Goal: Book appointment/travel/reservation

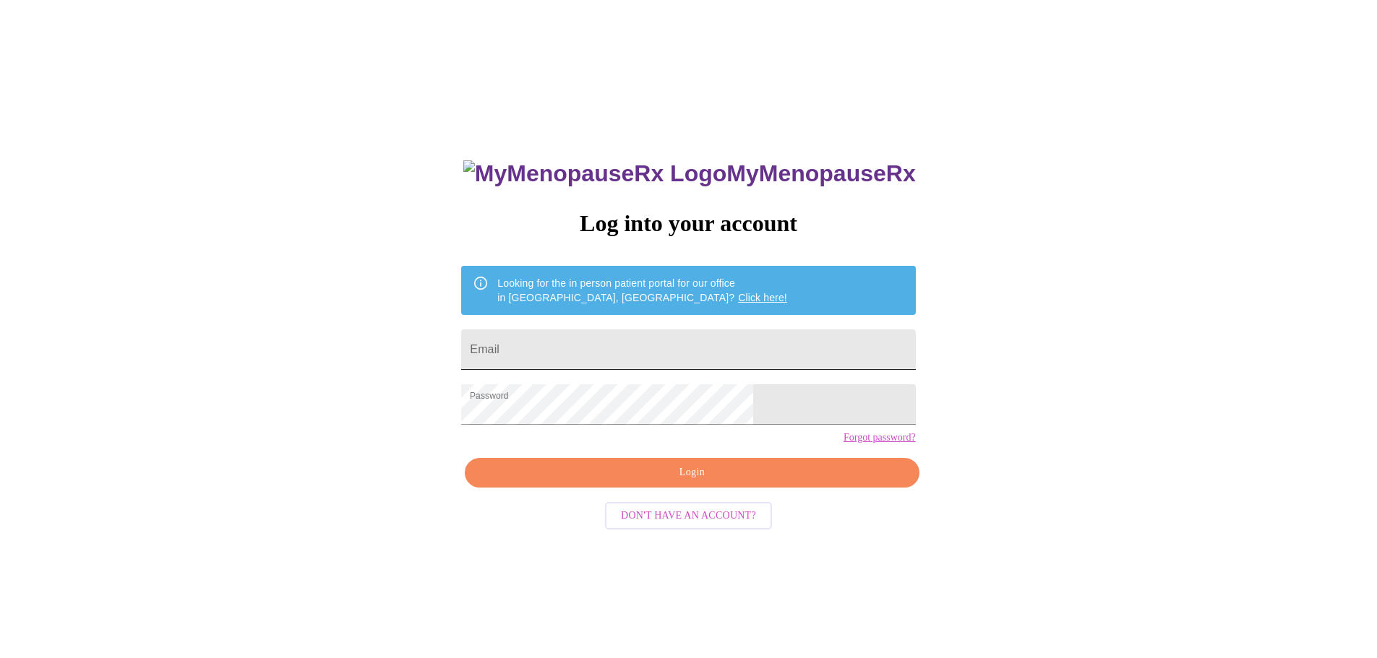
click at [631, 350] on input "Email" at bounding box center [688, 350] width 454 height 40
type input "[EMAIL_ADDRESS][DOMAIN_NAME]"
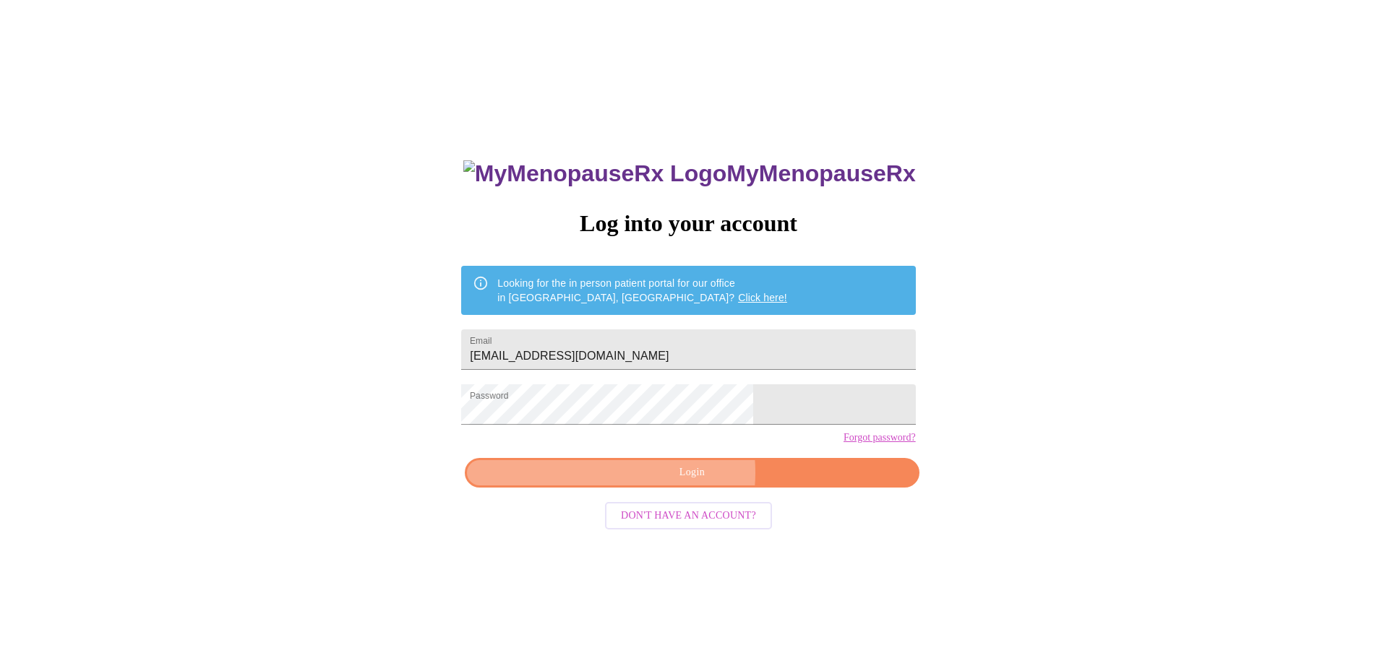
click at [672, 482] on span "Login" at bounding box center [691, 473] width 421 height 18
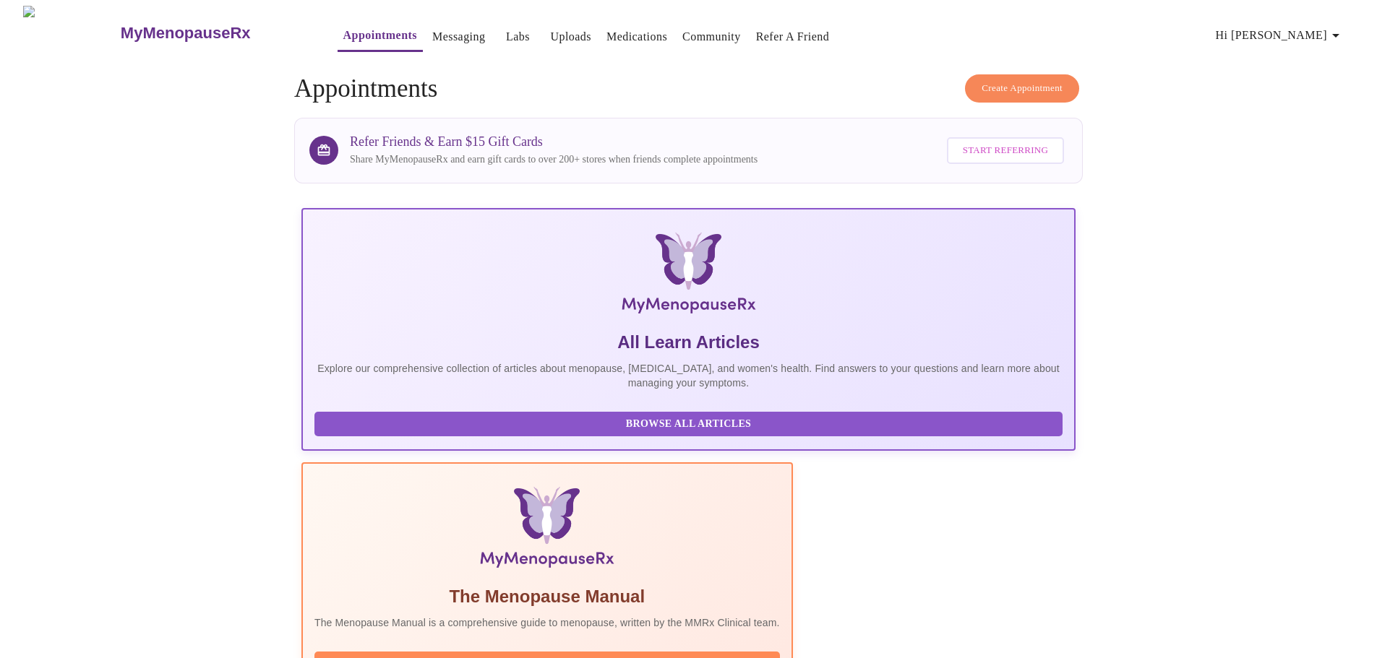
click at [1010, 85] on span "Create Appointment" at bounding box center [1021, 88] width 81 height 17
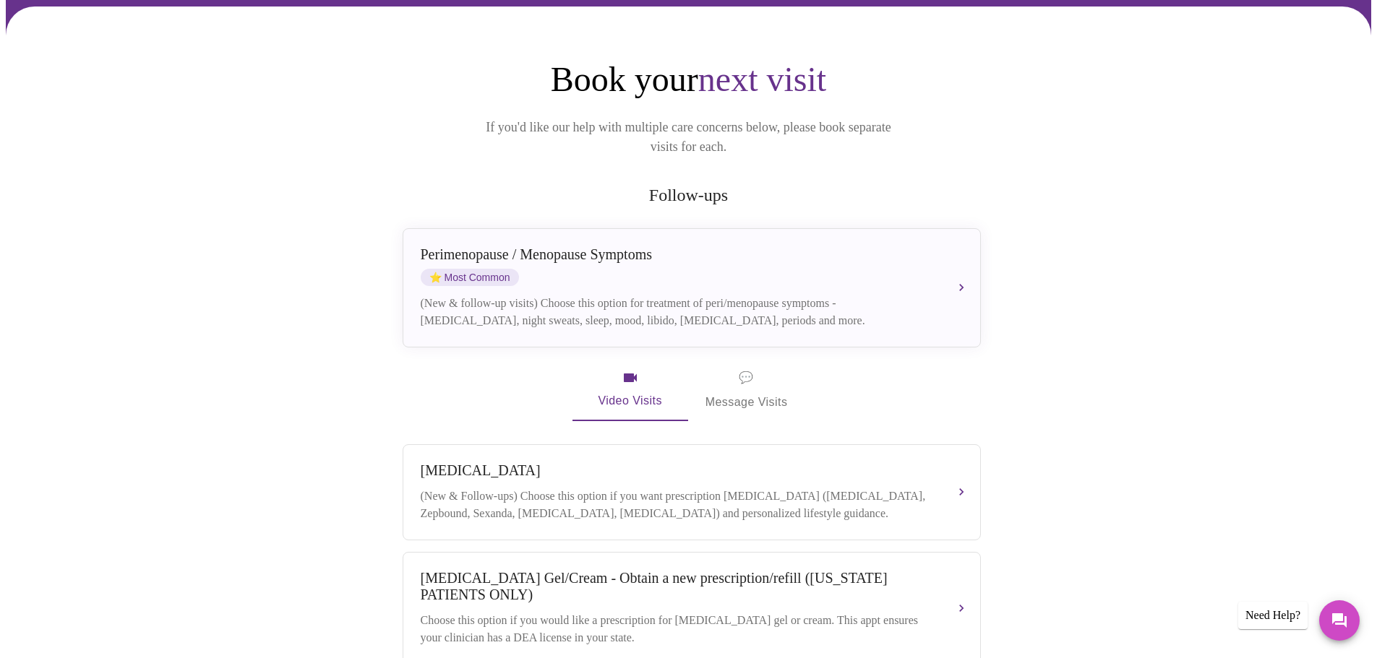
scroll to position [145, 0]
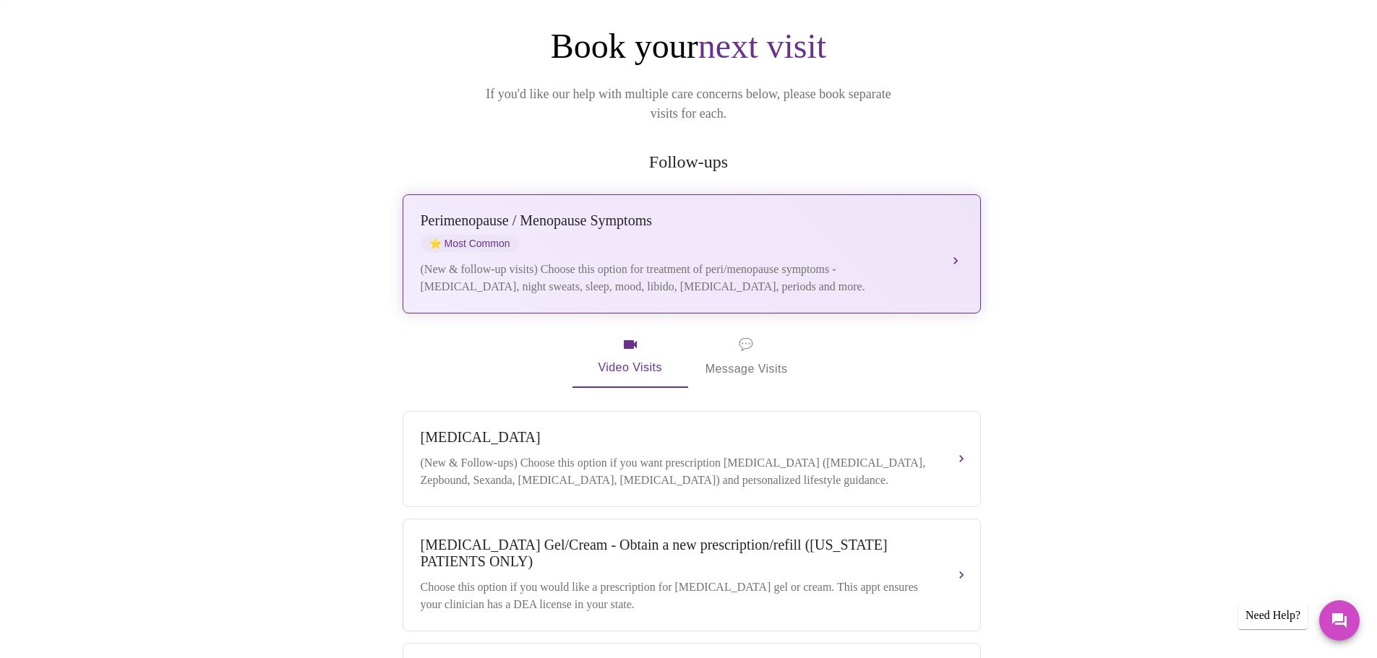
click at [589, 261] on div "(New & follow-up visits) Choose this option for treatment of peri/menopause sym…" at bounding box center [677, 278] width 513 height 35
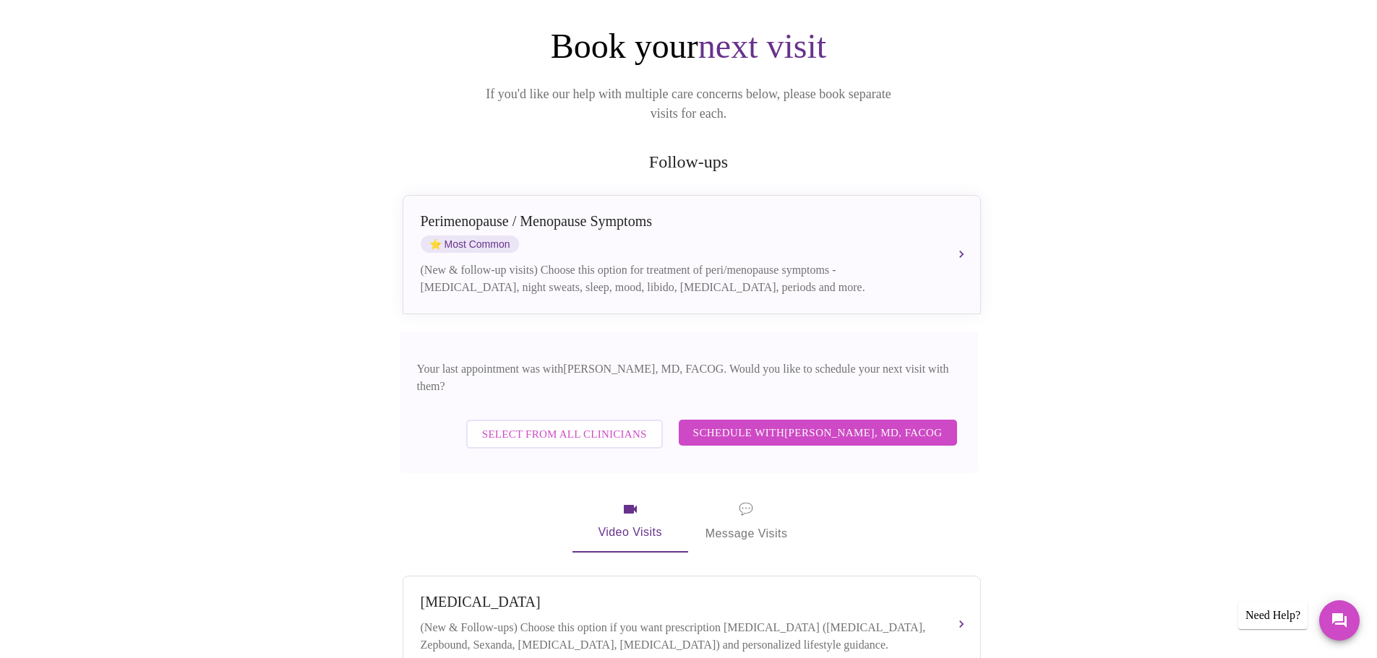
click at [727, 423] on span "Schedule with [PERSON_NAME], MD, FACOG" at bounding box center [817, 432] width 249 height 19
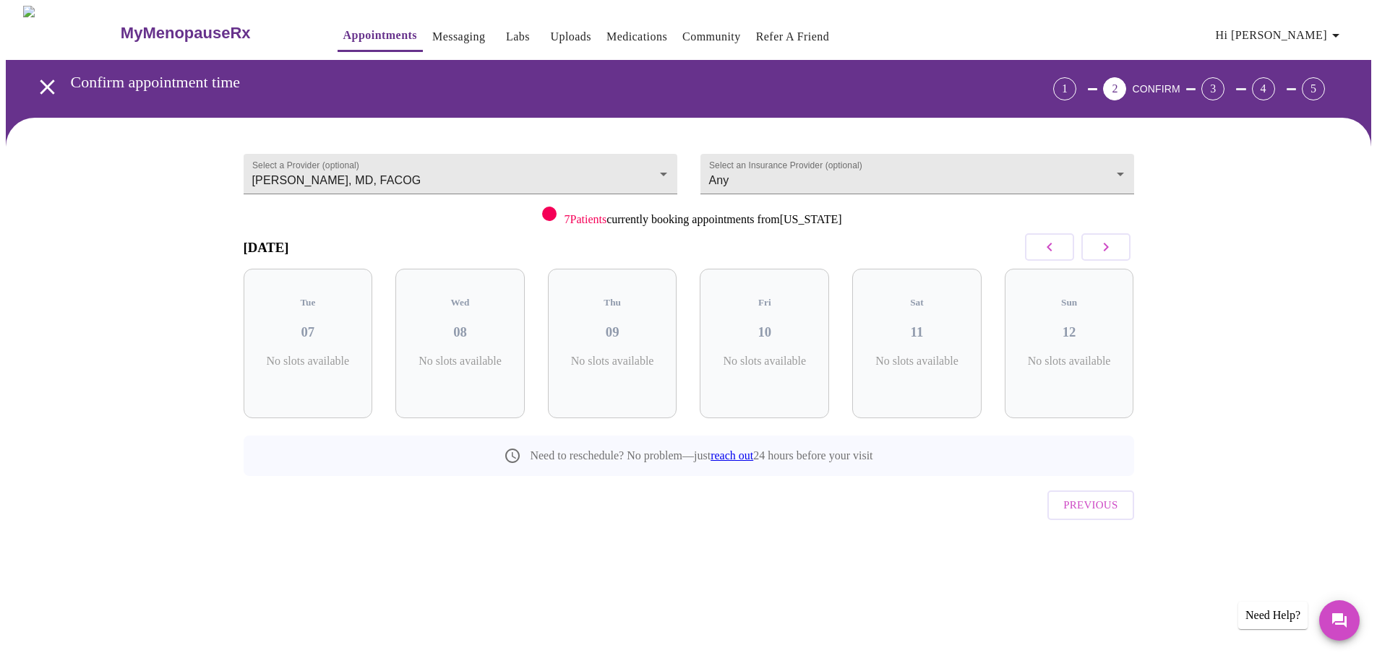
scroll to position [0, 0]
click at [1111, 248] on icon "button" at bounding box center [1110, 246] width 17 height 17
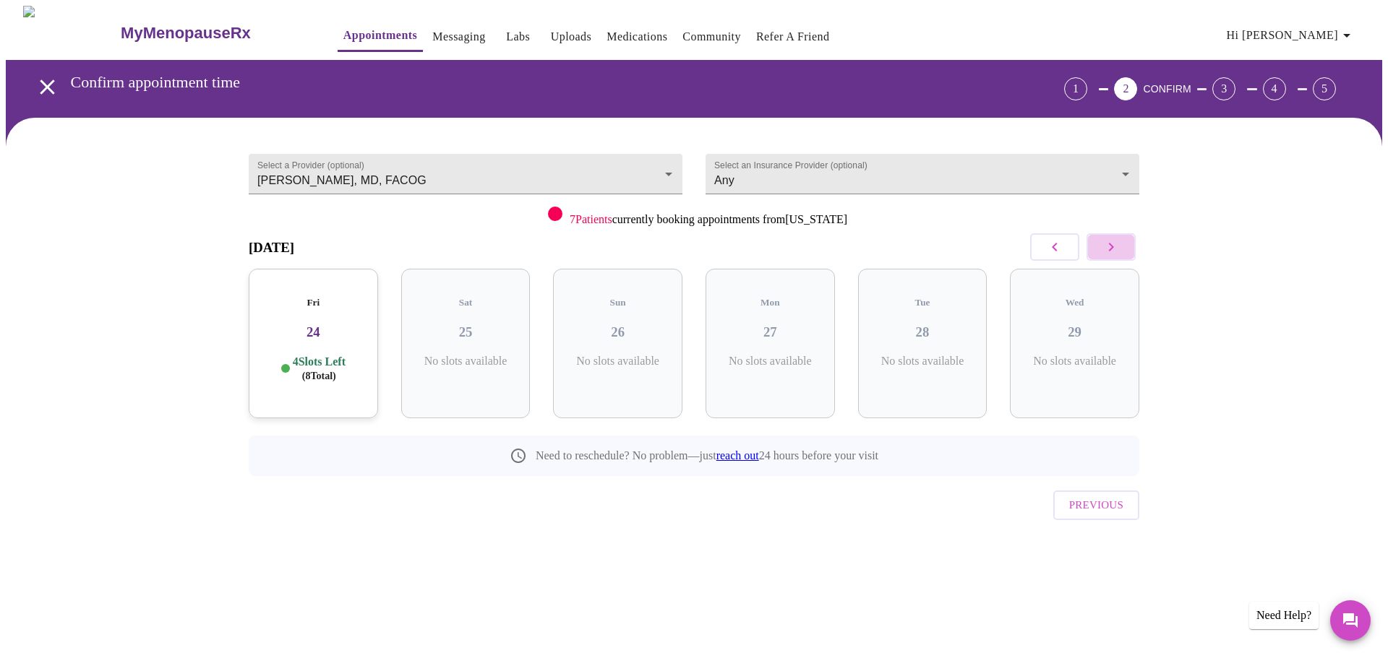
click at [1111, 248] on icon "button" at bounding box center [1110, 246] width 17 height 17
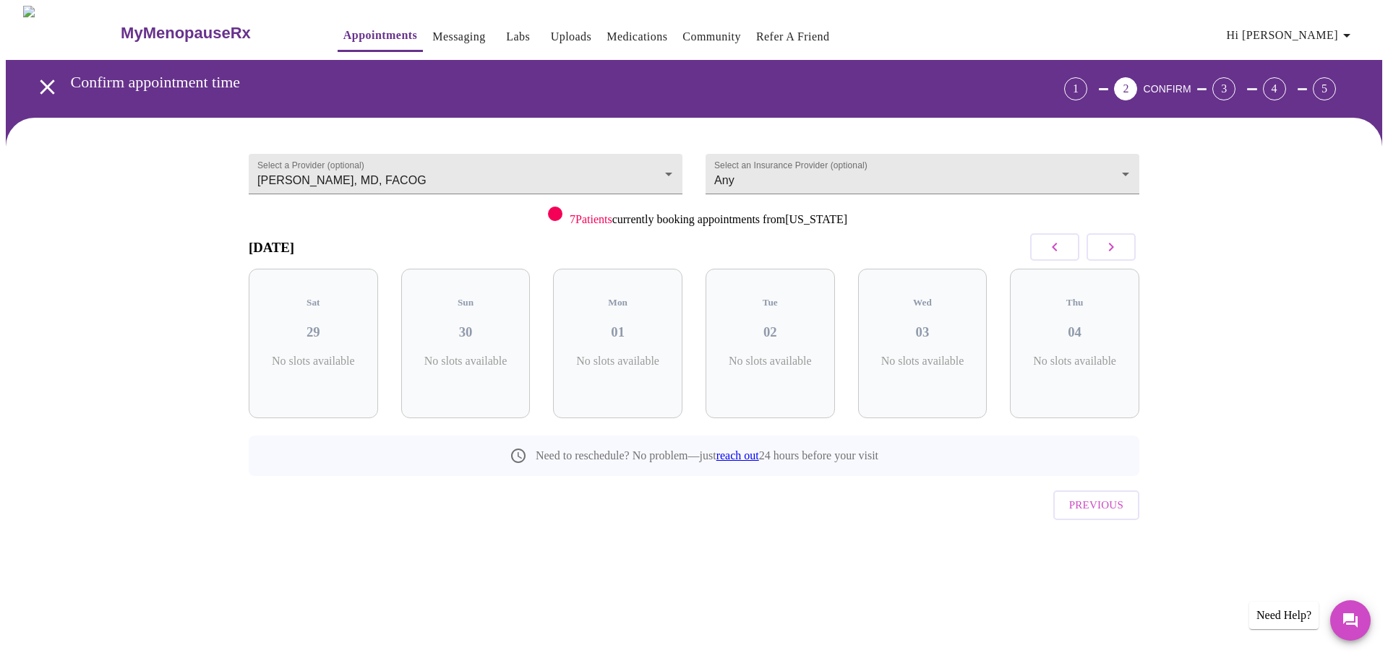
click at [1111, 248] on icon "button" at bounding box center [1110, 246] width 17 height 17
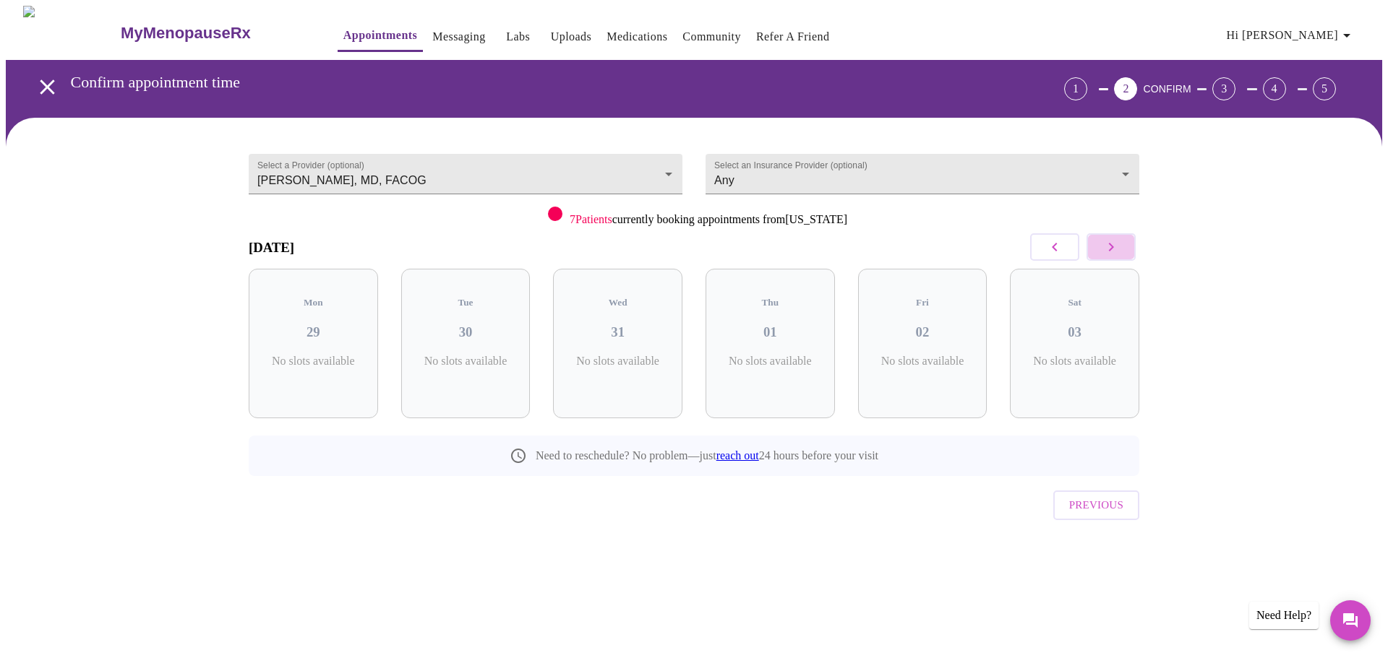
click at [1111, 248] on icon "button" at bounding box center [1110, 246] width 17 height 17
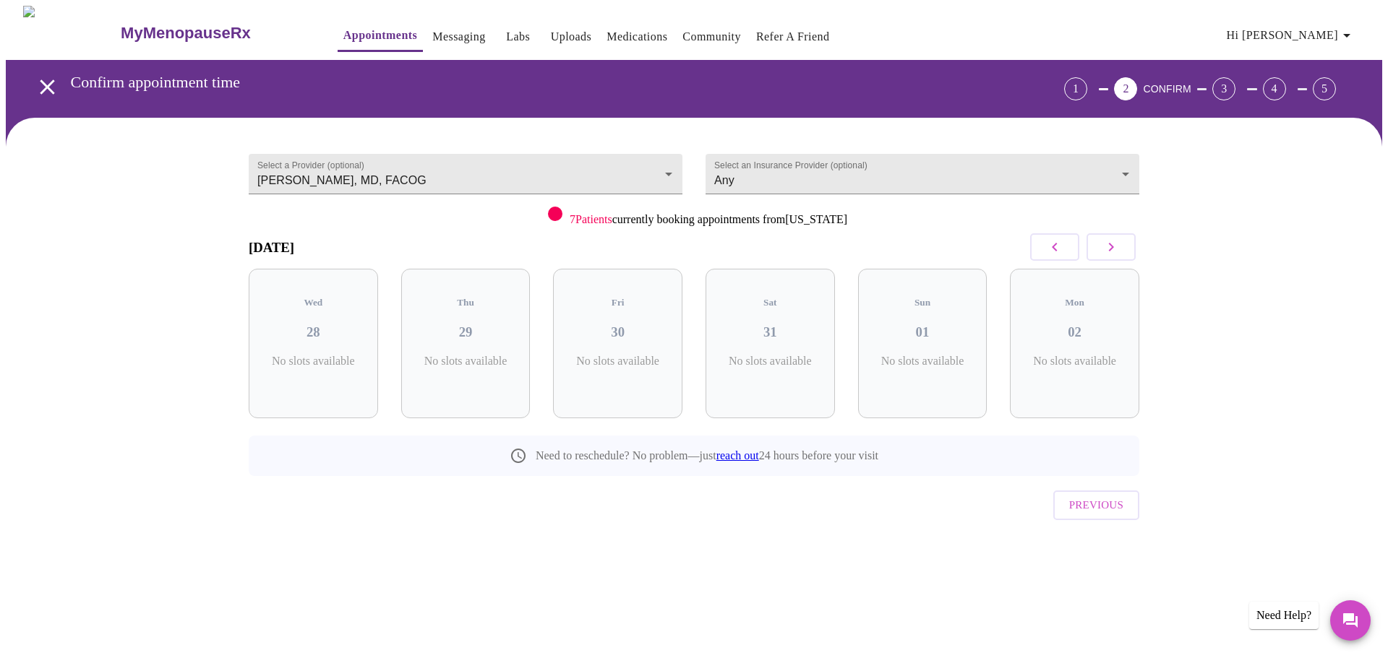
click at [1111, 248] on icon "button" at bounding box center [1110, 246] width 17 height 17
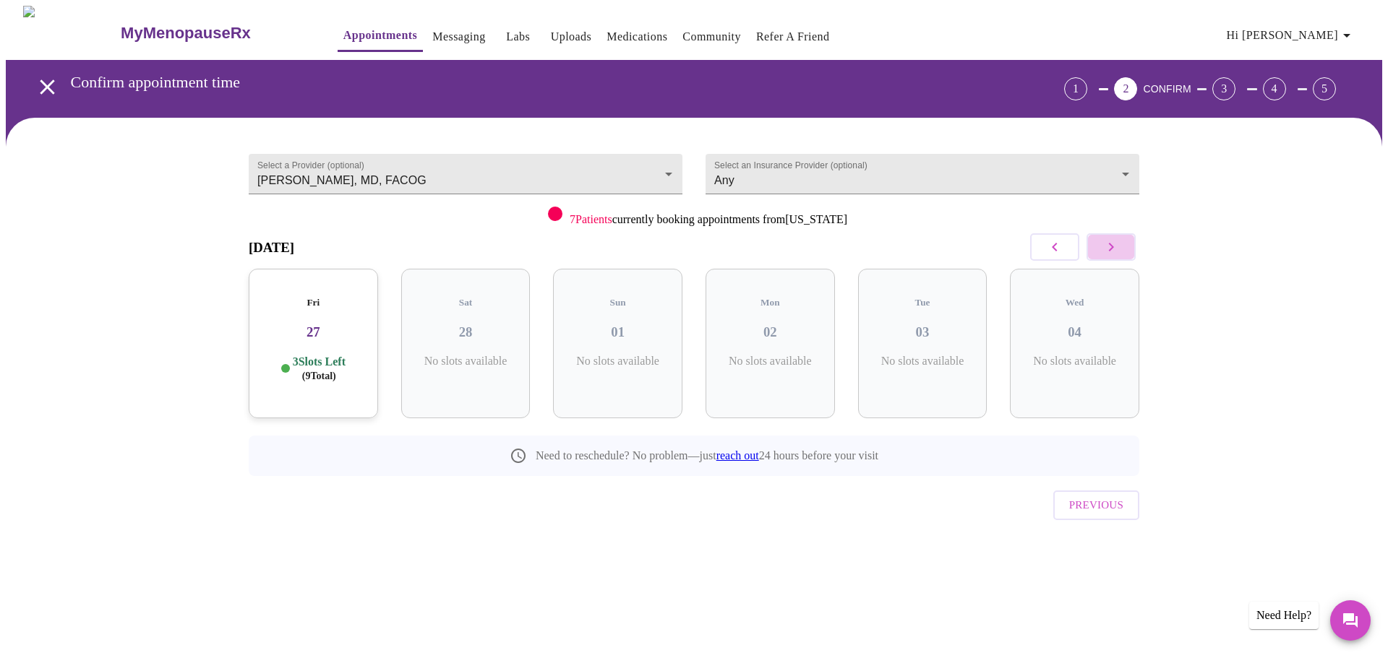
click at [1111, 248] on icon "button" at bounding box center [1110, 246] width 17 height 17
click at [802, 324] on h3 "26" at bounding box center [770, 332] width 106 height 16
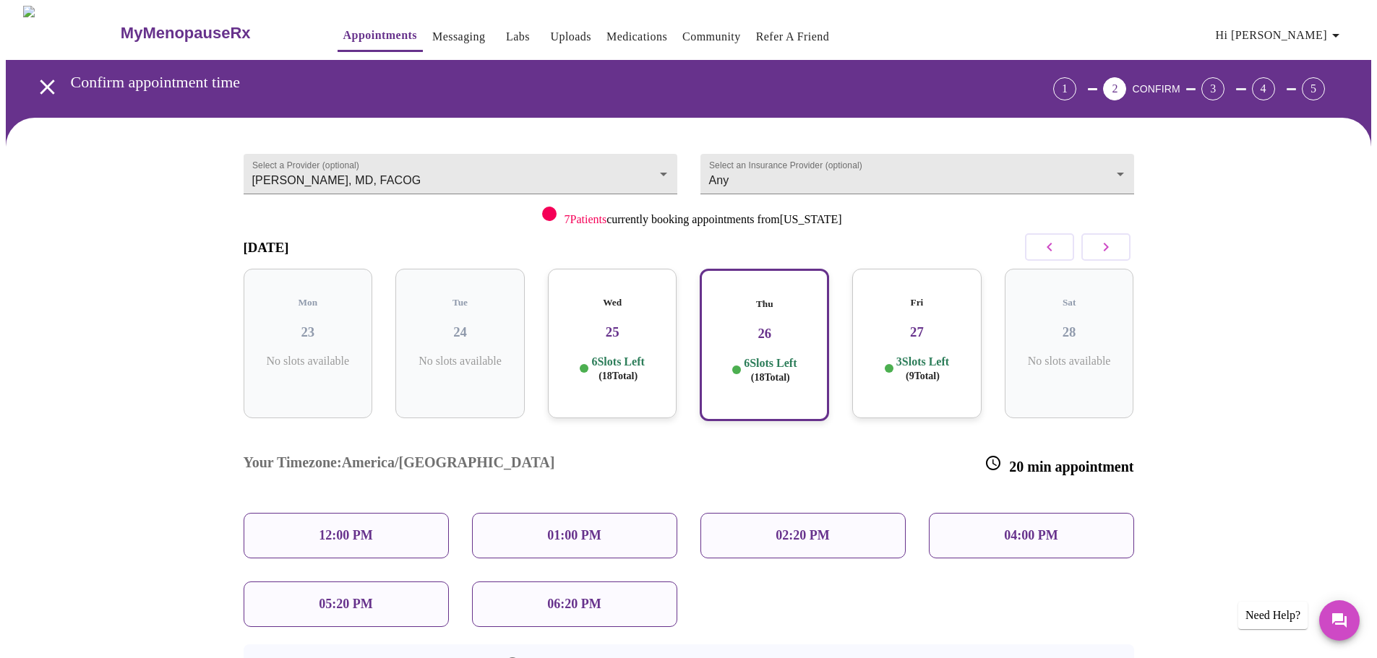
click at [375, 513] on div "12:00 PM" at bounding box center [346, 536] width 205 height 46
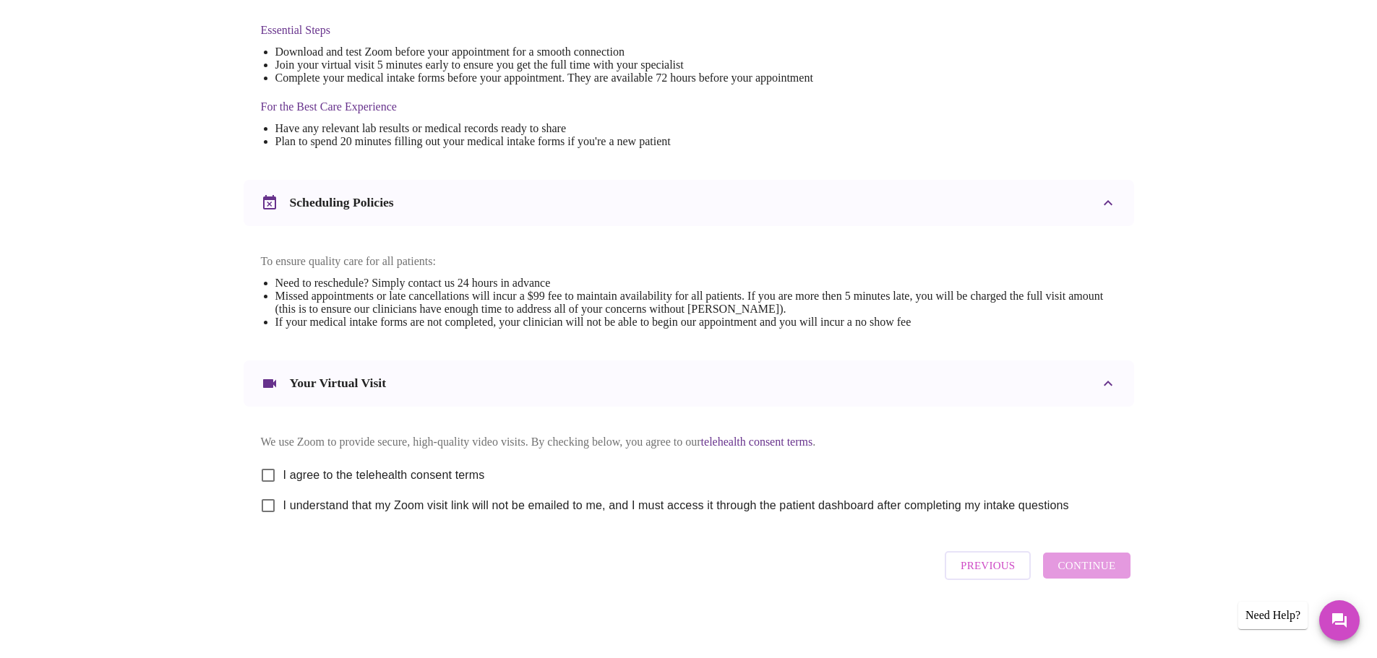
scroll to position [390, 0]
click at [440, 470] on span "I agree to the telehealth consent terms" at bounding box center [384, 475] width 202 height 17
click at [283, 470] on input "I agree to the telehealth consent terms" at bounding box center [268, 475] width 30 height 30
checkbox input "true"
click at [417, 504] on span "I understand that my Zoom visit link will not be emailed to me, and I must acce…" at bounding box center [676, 505] width 786 height 17
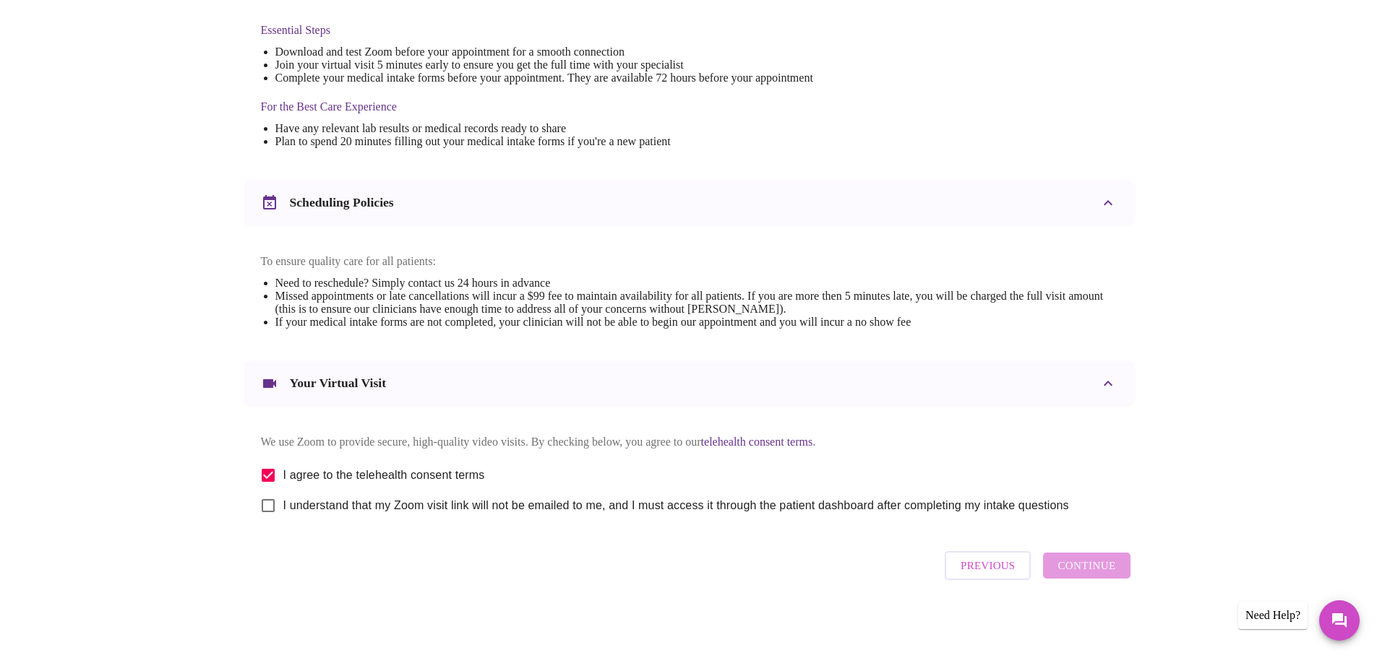
click at [283, 504] on input "I understand that my Zoom visit link will not be emailed to me, and I must acce…" at bounding box center [268, 506] width 30 height 30
checkbox input "true"
click at [1089, 572] on span "Continue" at bounding box center [1086, 565] width 58 height 19
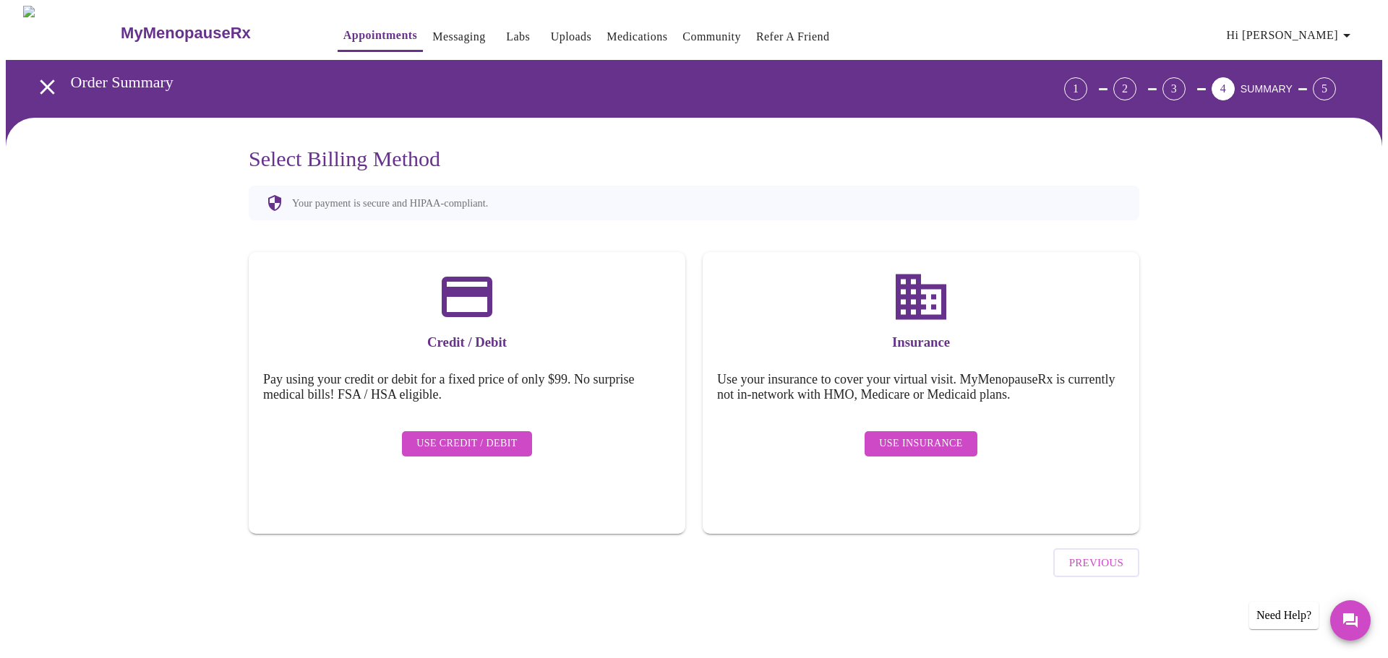
click at [909, 436] on span "Use Insurance" at bounding box center [920, 444] width 83 height 18
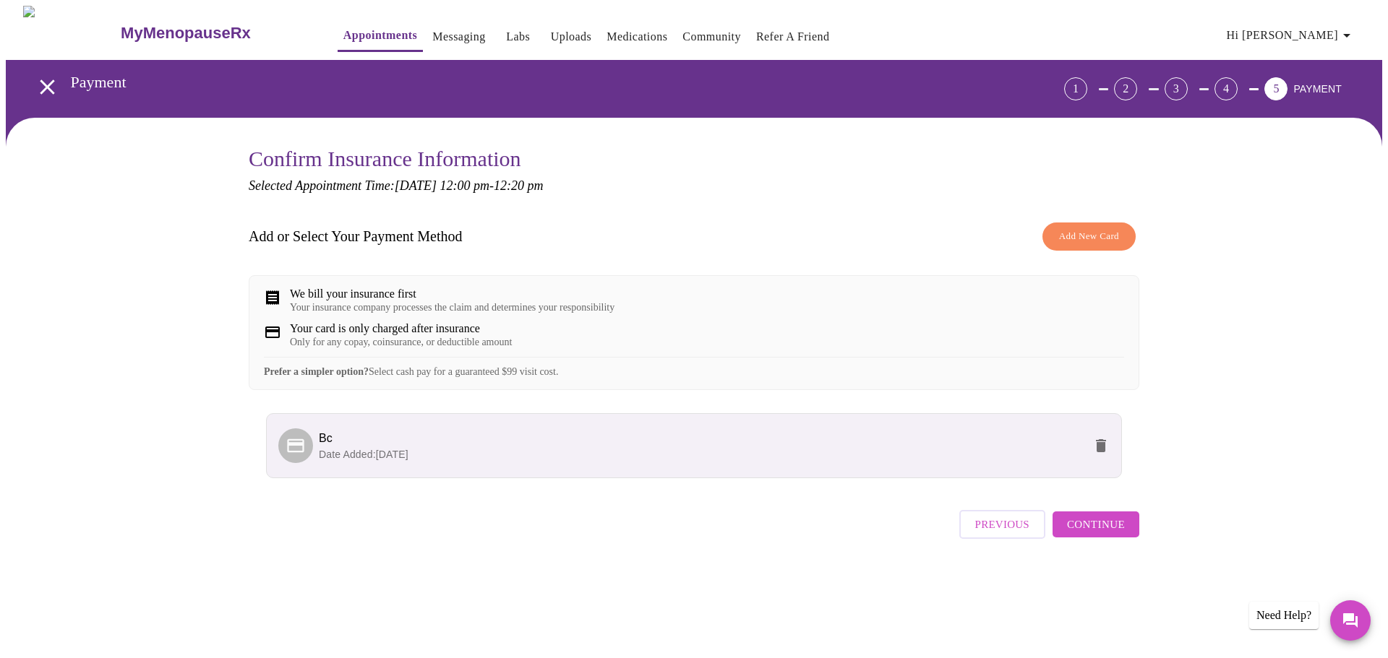
click at [1081, 233] on span "Add New Card" at bounding box center [1089, 236] width 60 height 17
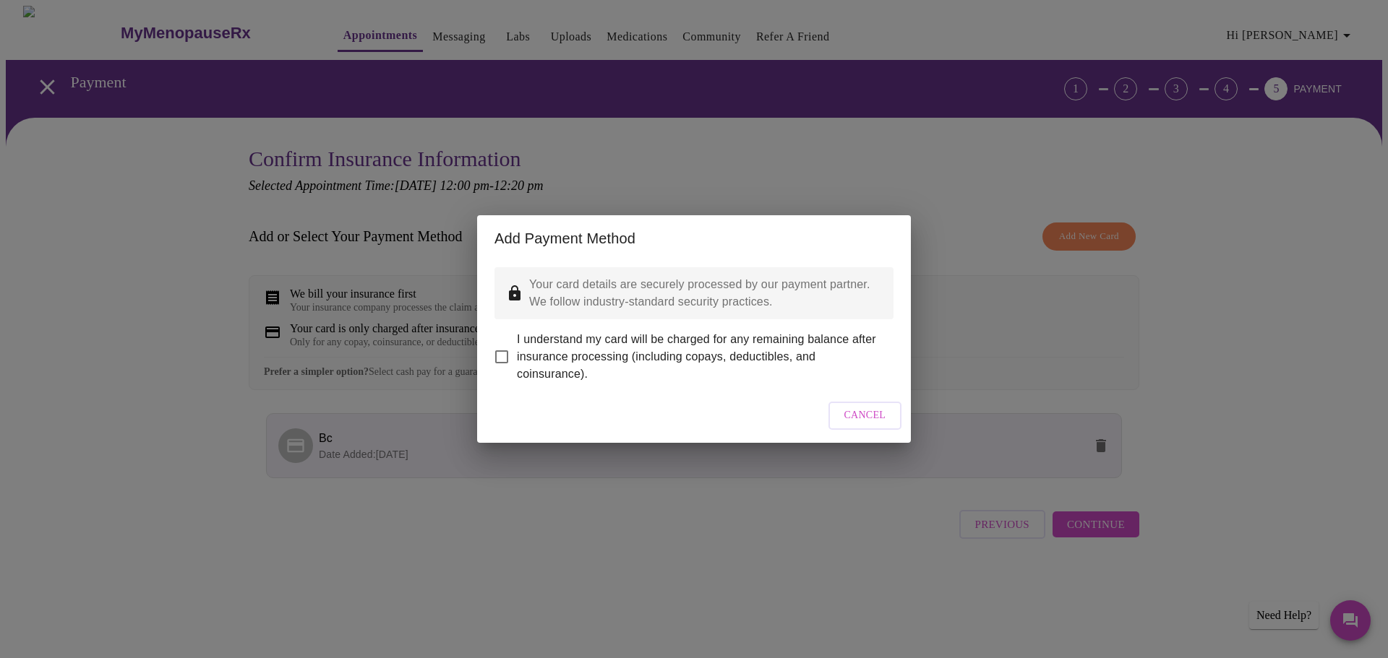
click at [671, 343] on span "I understand my card will be charged for any remaining balance after insurance …" at bounding box center [699, 357] width 365 height 52
click at [517, 343] on input "I understand my card will be charged for any remaining balance after insurance …" at bounding box center [501, 357] width 30 height 30
checkbox input "true"
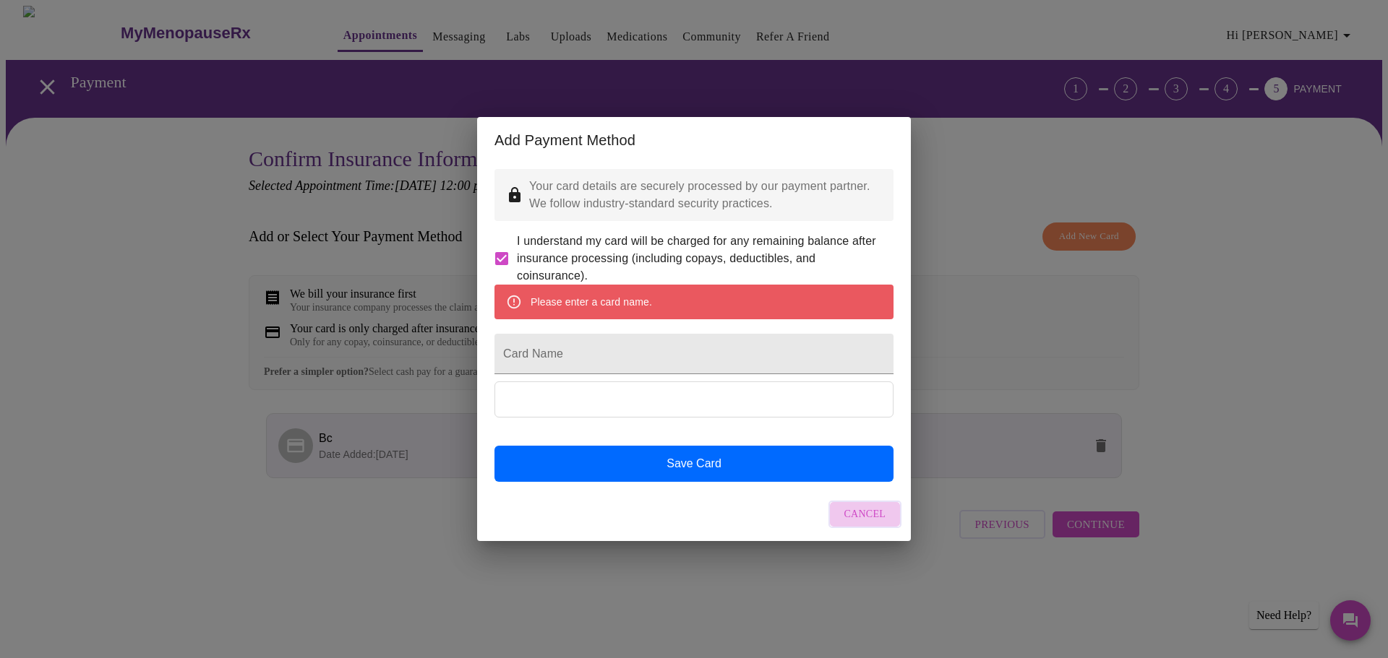
click at [871, 524] on span "Cancel" at bounding box center [865, 515] width 42 height 18
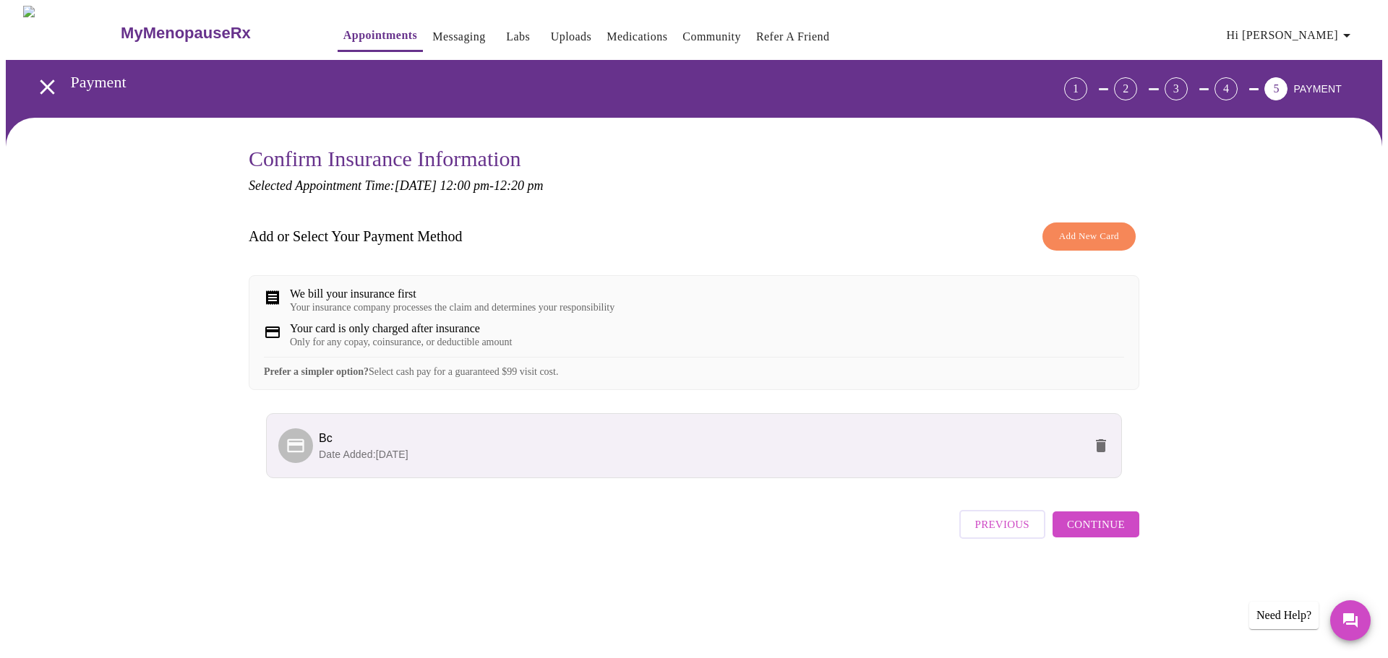
click at [1093, 534] on span "Continue" at bounding box center [1096, 524] width 58 height 19
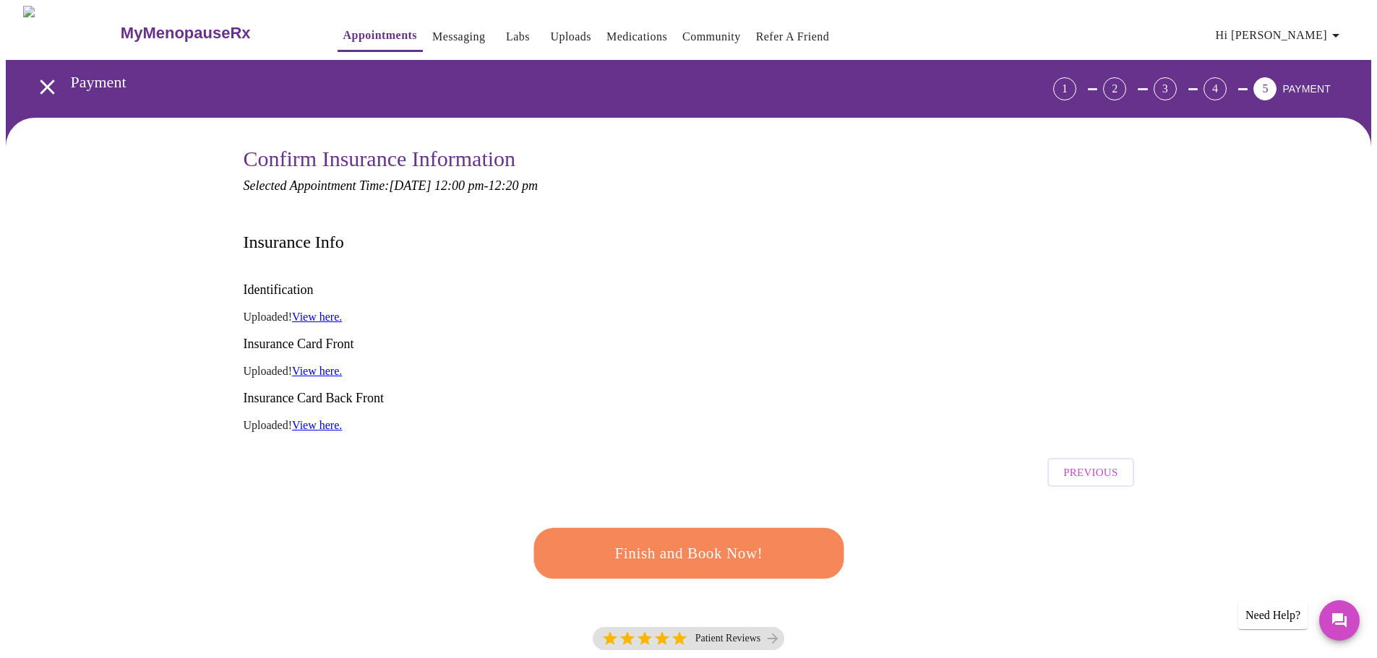
click at [679, 541] on span "Finish and Book Now!" at bounding box center [687, 554] width 267 height 27
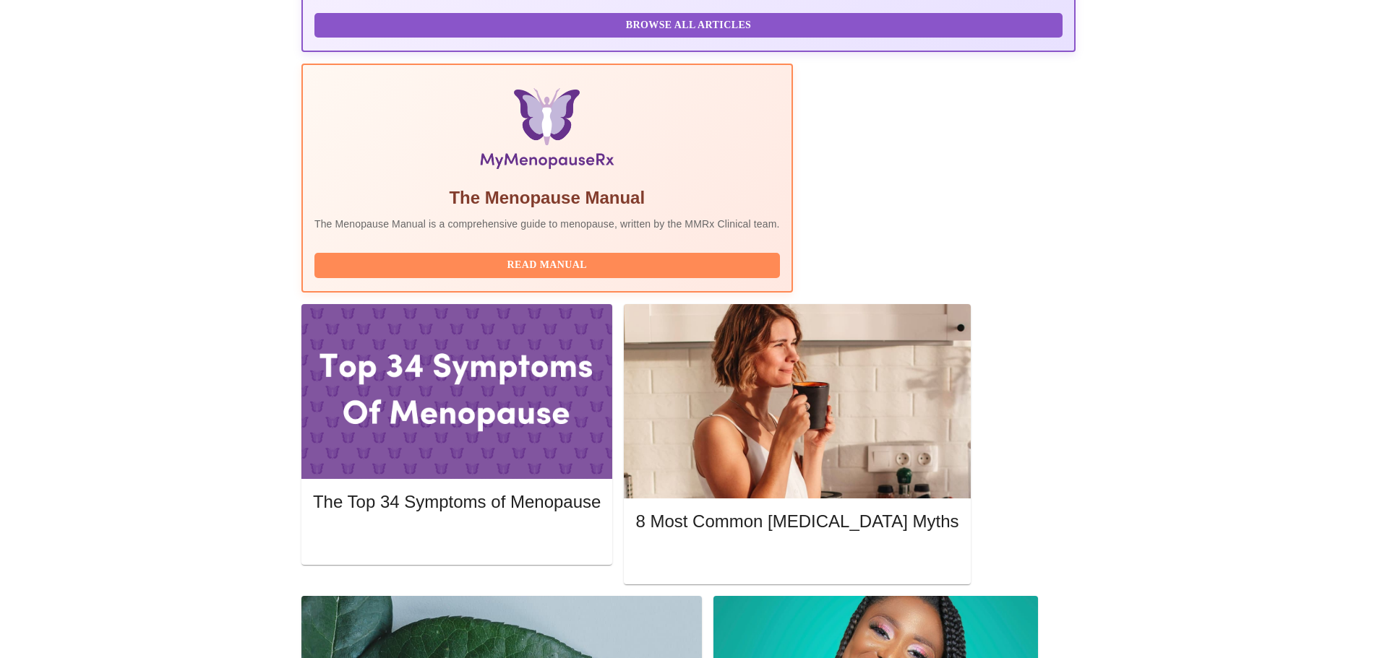
scroll to position [434, 0]
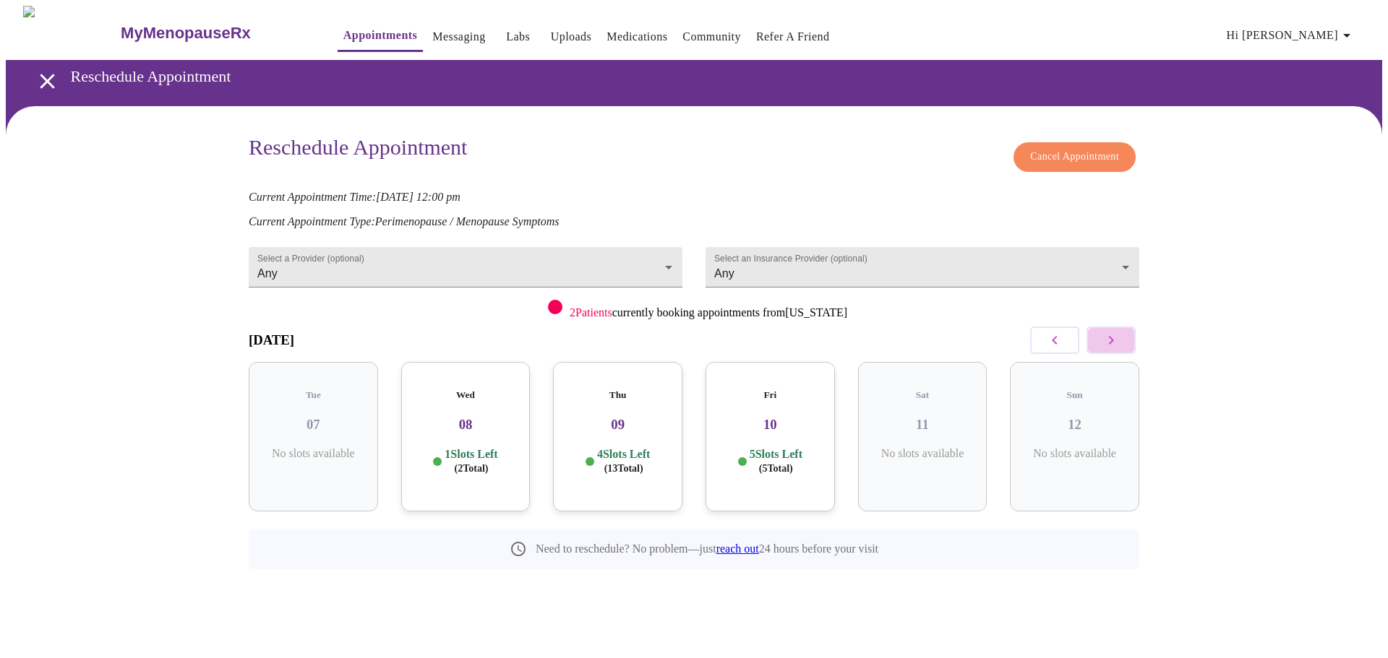
click at [1122, 340] on button "button" at bounding box center [1110, 340] width 49 height 27
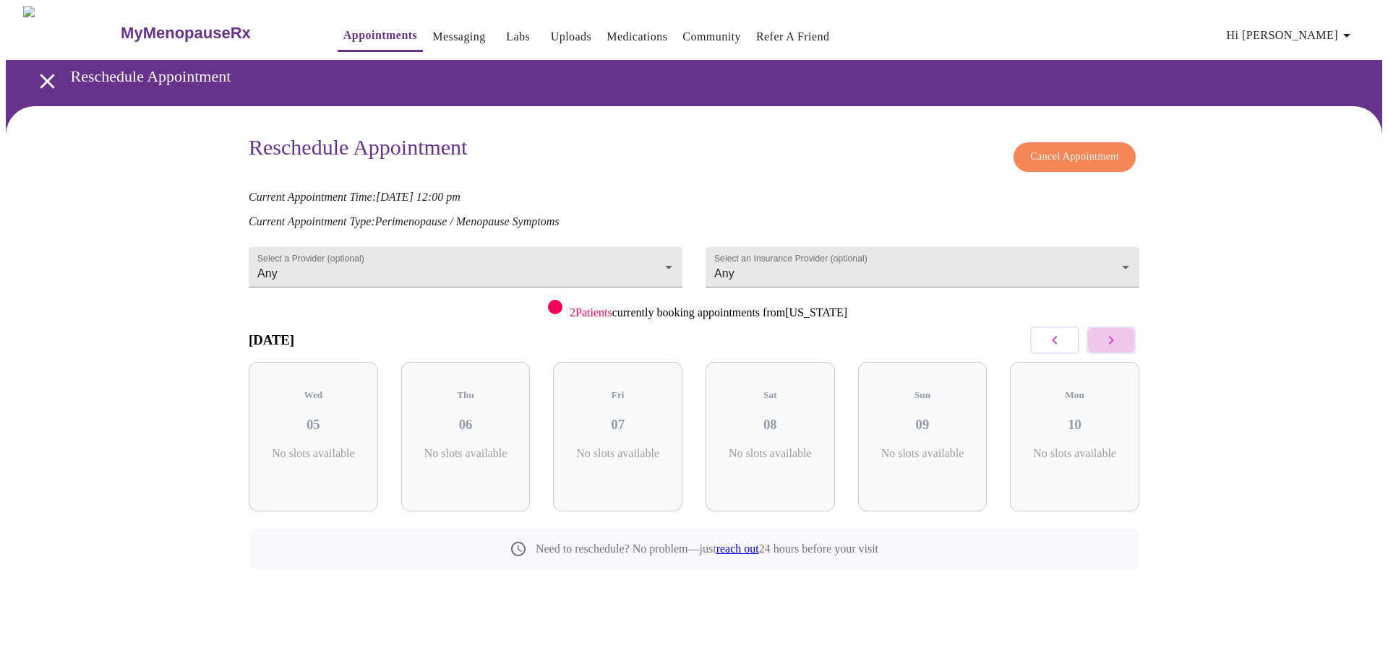
click at [1122, 340] on button "button" at bounding box center [1110, 340] width 49 height 27
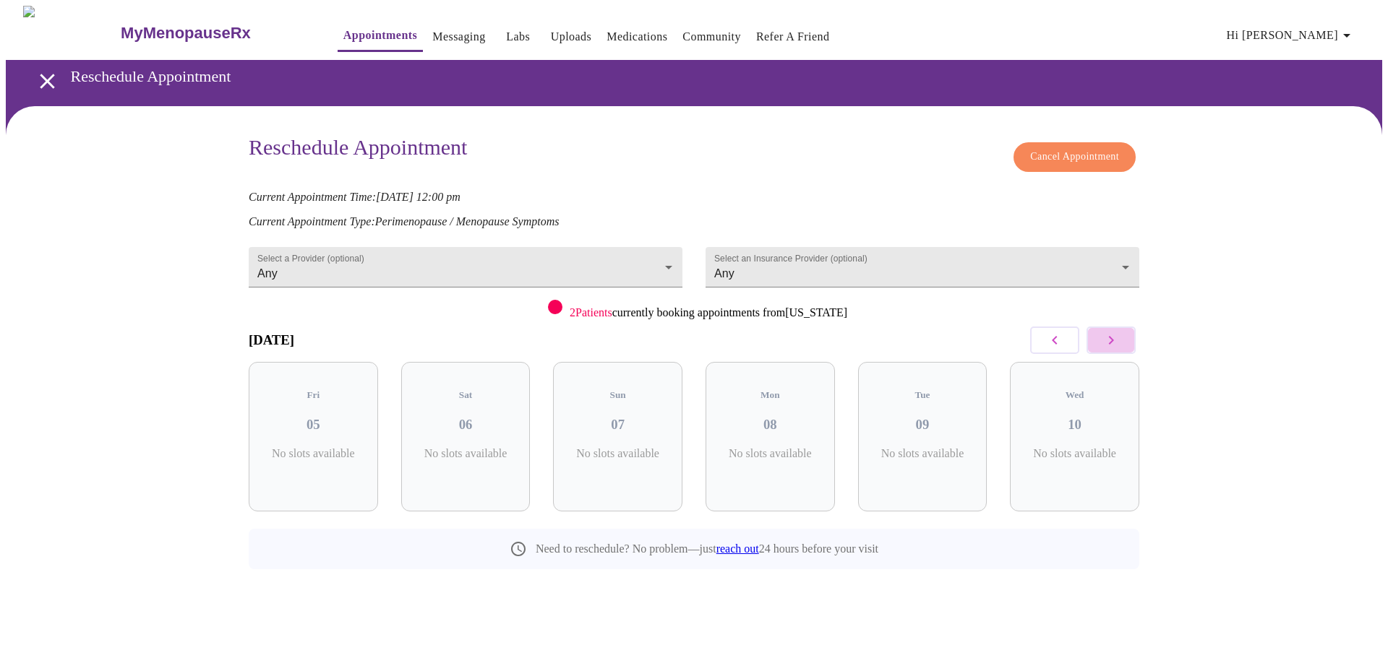
click at [1122, 340] on button "button" at bounding box center [1110, 340] width 49 height 27
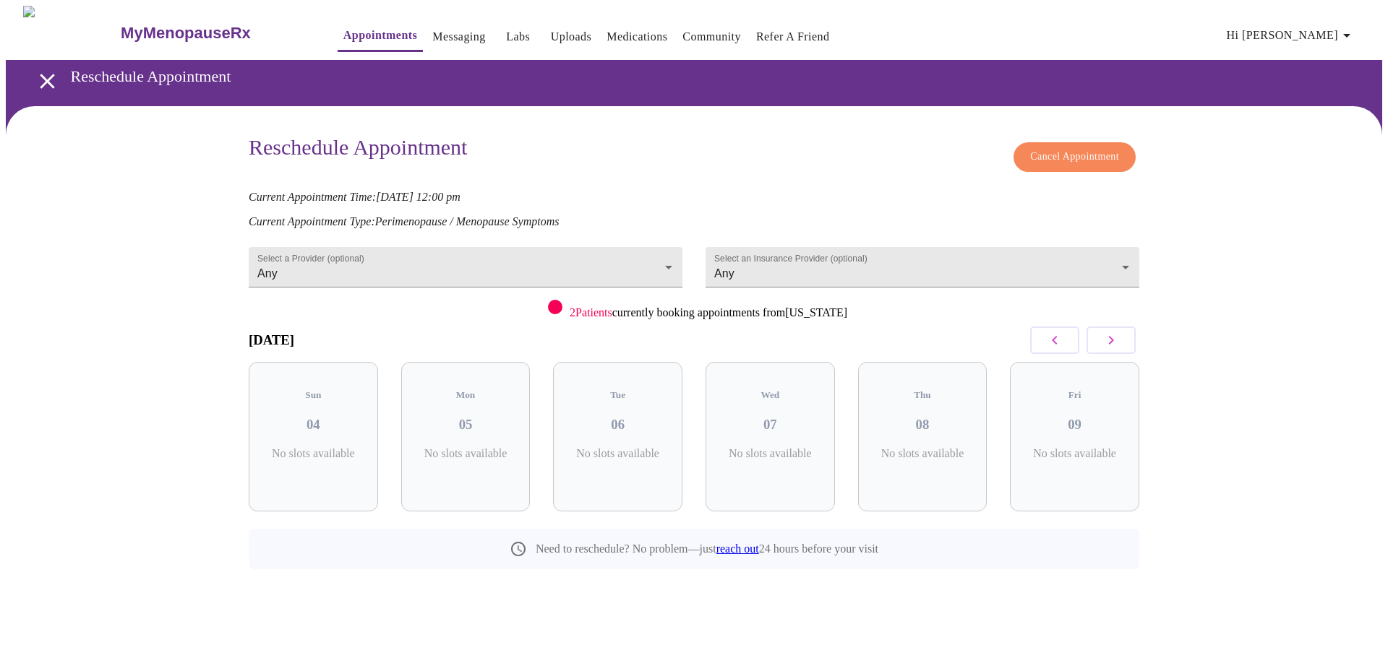
click at [1122, 340] on button "button" at bounding box center [1110, 340] width 49 height 27
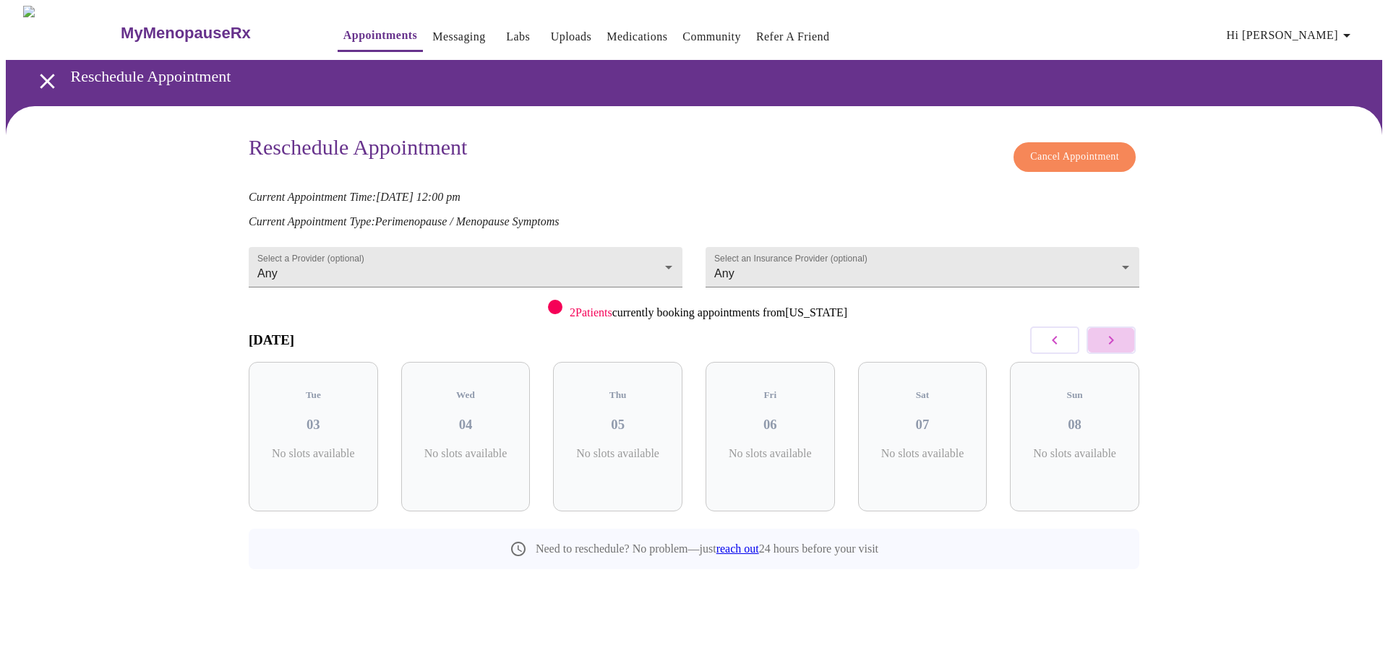
click at [1122, 340] on button "button" at bounding box center [1110, 340] width 49 height 27
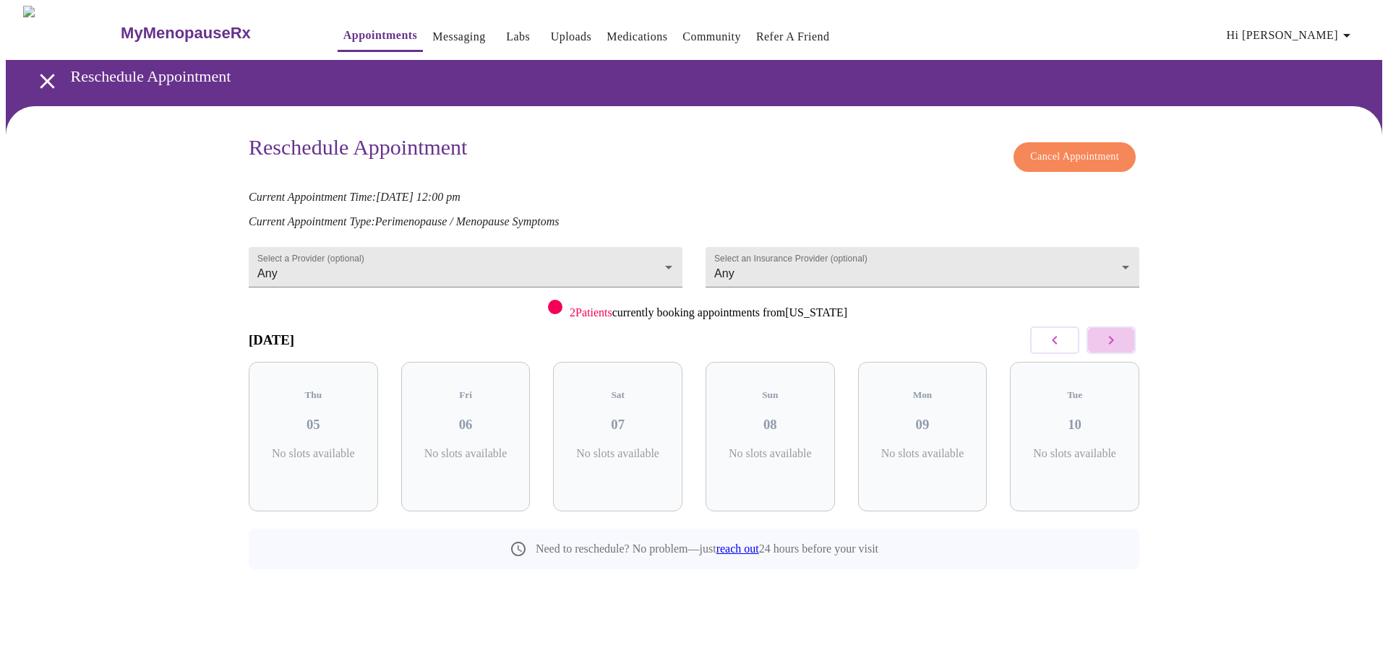
click at [1122, 340] on button "button" at bounding box center [1110, 340] width 49 height 27
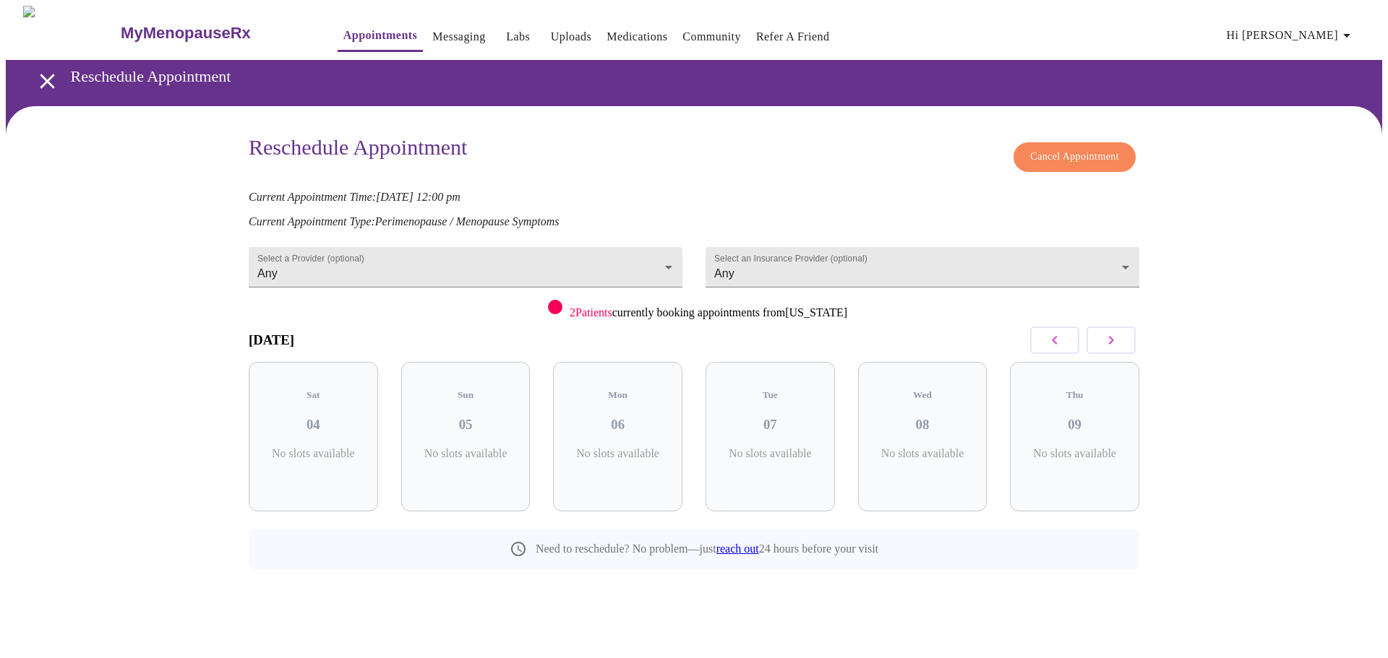
click at [1105, 339] on icon "button" at bounding box center [1110, 340] width 17 height 17
click at [1059, 340] on icon "button" at bounding box center [1054, 340] width 17 height 17
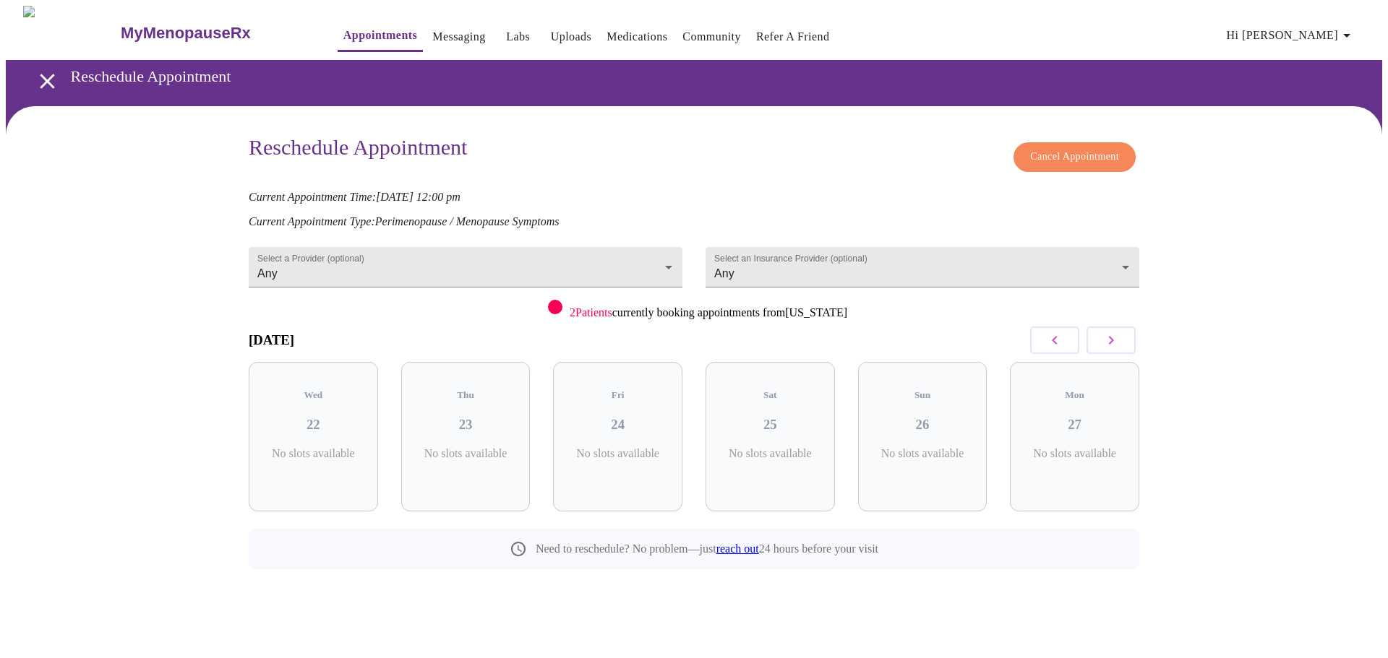
click at [1049, 343] on icon "button" at bounding box center [1054, 340] width 17 height 17
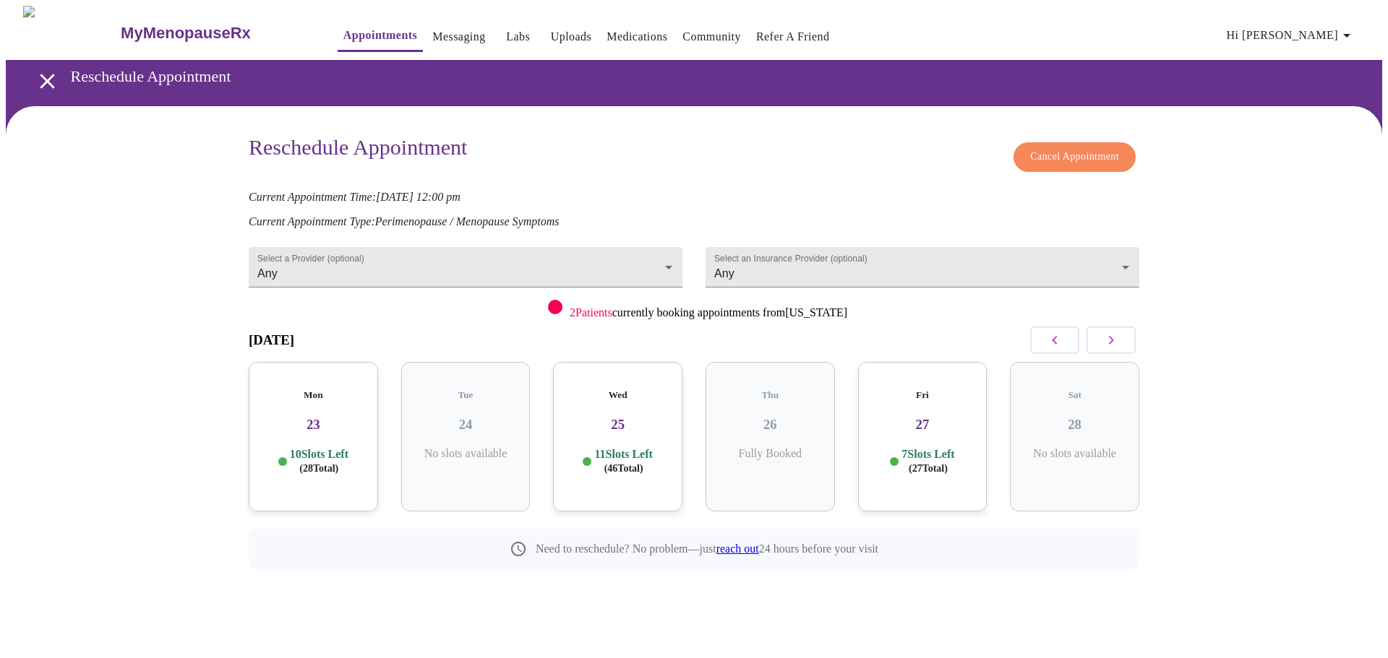
click at [1049, 343] on icon "button" at bounding box center [1054, 340] width 17 height 17
